Goal: Task Accomplishment & Management: Manage account settings

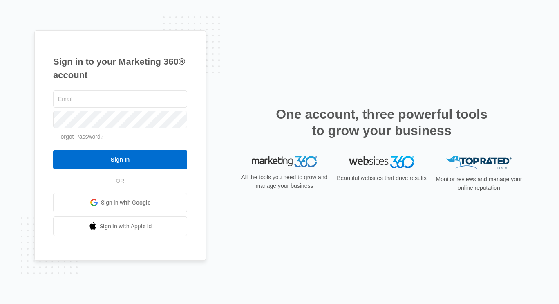
click at [136, 96] on input "text" at bounding box center [120, 98] width 134 height 17
type input "[EMAIL_ADDRESS][DOMAIN_NAME]"
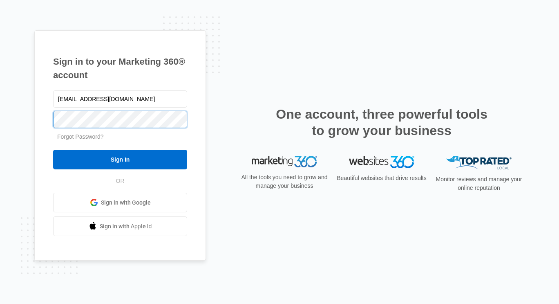
click at [53, 150] on input "Sign In" at bounding box center [120, 160] width 134 height 20
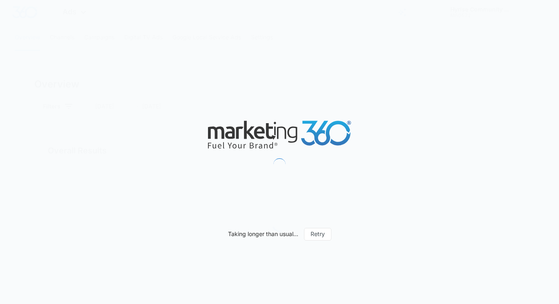
type input "[DATE]"
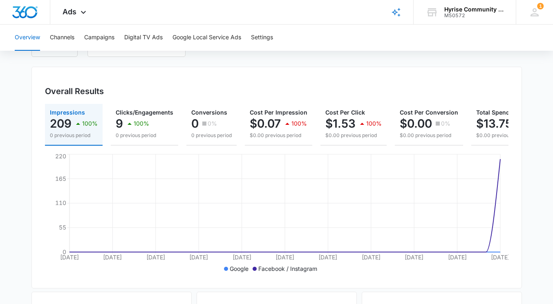
scroll to position [59, 0]
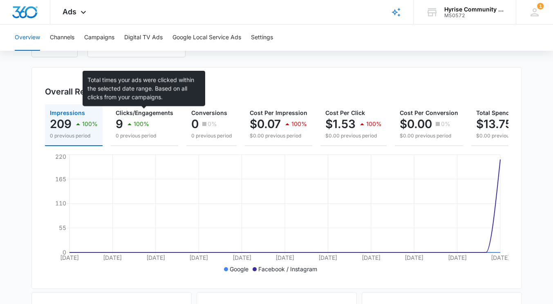
click at [157, 112] on span "Clicks/Engagements" at bounding box center [145, 112] width 58 height 7
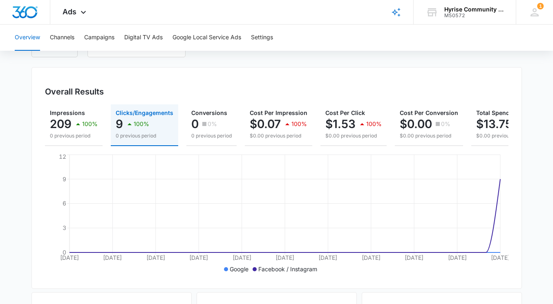
scroll to position [0, 0]
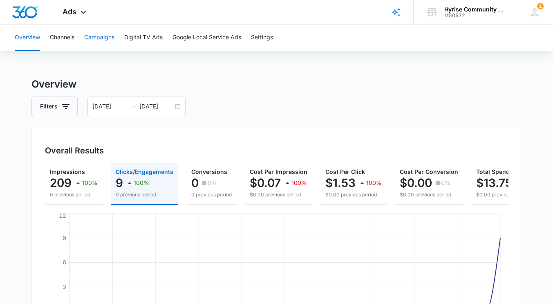
click at [109, 41] on button "Campaigns" at bounding box center [99, 38] width 30 height 26
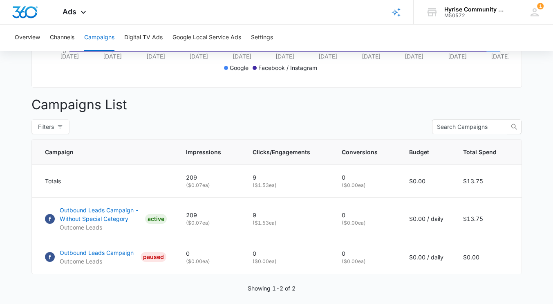
scroll to position [294, 0]
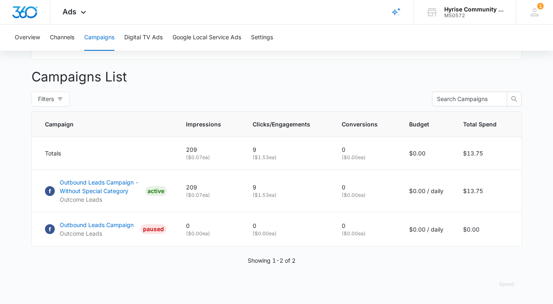
click at [27, 183] on main "Campaigns Filters 08/10/2025 09/09/2025 Overall Results Impressions 209 100% 0 …" at bounding box center [276, 46] width 553 height 515
click at [100, 184] on p "Outbound Leads Campaign - Without Special Category" at bounding box center [101, 186] width 82 height 17
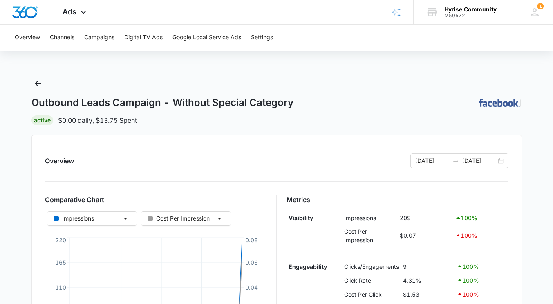
click at [531, 12] on icon at bounding box center [534, 12] width 12 height 12
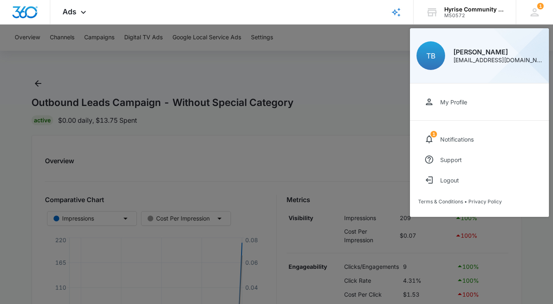
click at [448, 133] on link "1 Notifications" at bounding box center [479, 139] width 123 height 20
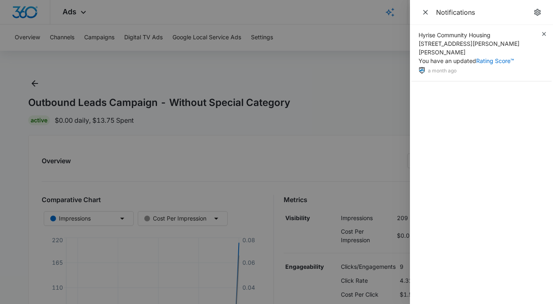
click at [426, 9] on icon "Close" at bounding box center [425, 12] width 8 height 8
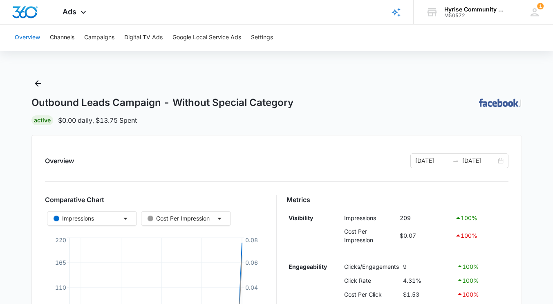
click at [28, 37] on button "Overview" at bounding box center [27, 38] width 25 height 26
